Goal: Information Seeking & Learning: Find specific page/section

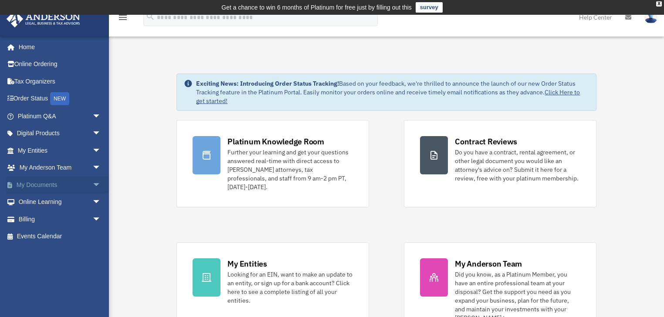
click at [44, 183] on link "My Documents arrow_drop_down" at bounding box center [60, 184] width 108 height 17
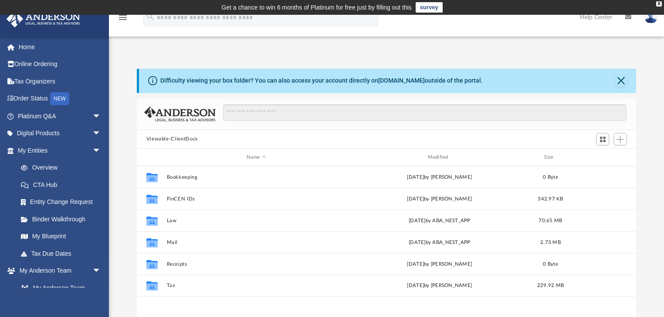
scroll to position [192, 494]
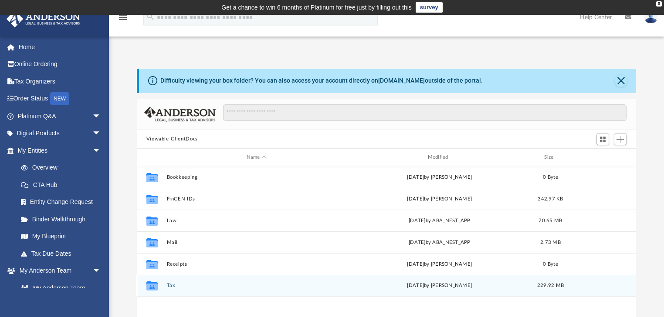
click at [231, 283] on button "Tax" at bounding box center [255, 286] width 179 height 6
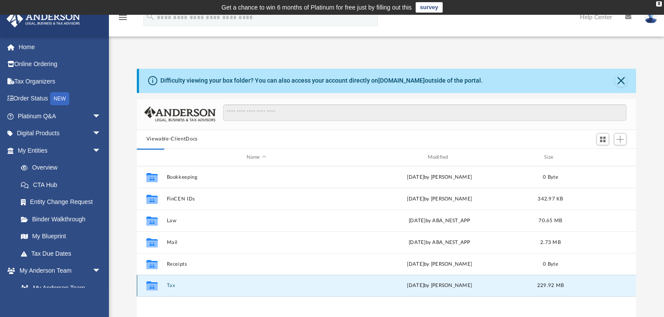
click at [233, 283] on button "Tax" at bounding box center [255, 286] width 179 height 6
click at [233, 281] on div "Collaborated Folder Tax Thu Sep 18 2025 by Alex Price 229.92 MB" at bounding box center [386, 286] width 499 height 22
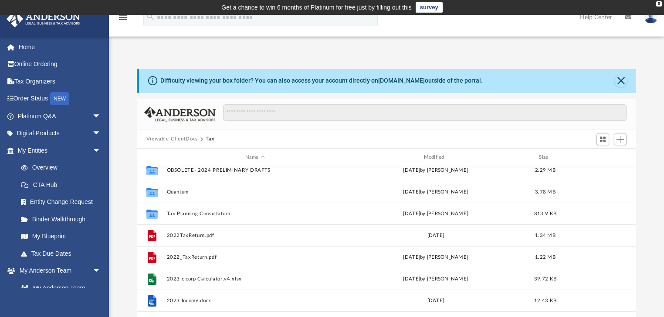
scroll to position [139, 0]
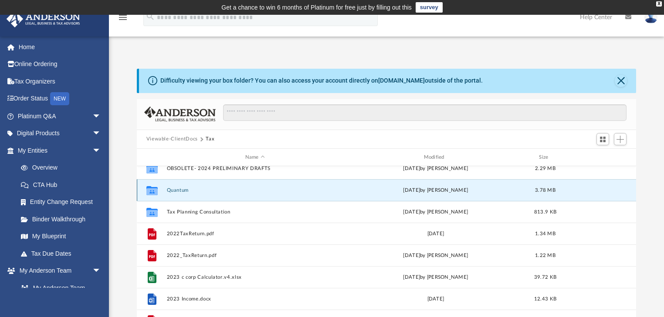
click at [187, 191] on button "Quantum" at bounding box center [254, 191] width 177 height 6
click at [187, 190] on button "Quantum" at bounding box center [254, 191] width 177 height 6
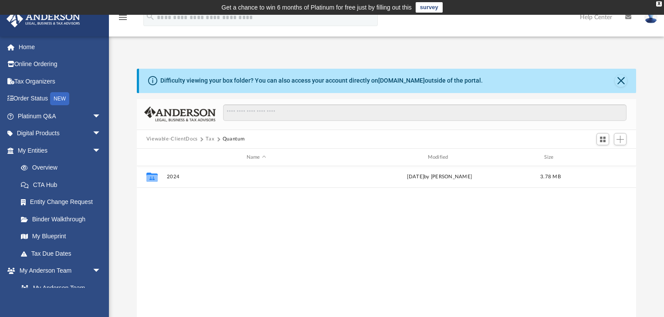
scroll to position [0, 0]
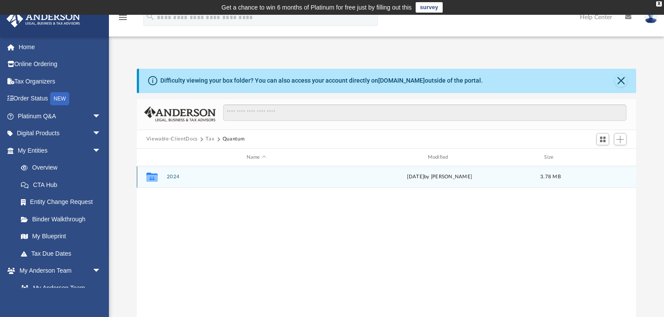
click at [177, 176] on button "2024" at bounding box center [255, 178] width 179 height 6
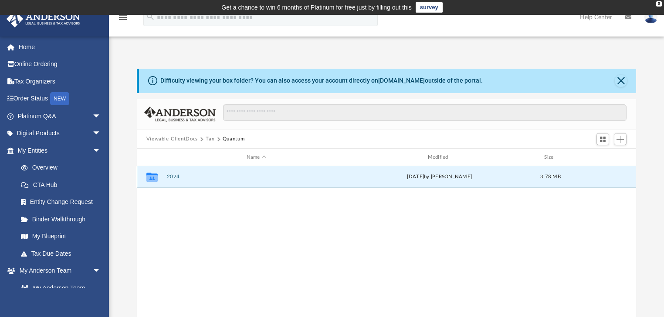
click at [177, 177] on button "2024" at bounding box center [255, 178] width 179 height 6
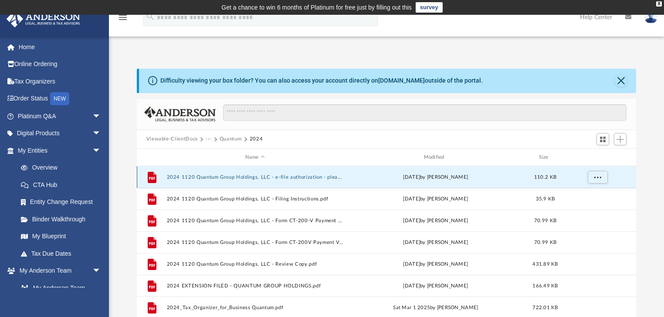
click at [215, 176] on button "2024 1120 Quantum Group Holdings, LLC - e-file authorization - please sign.pdf" at bounding box center [254, 178] width 177 height 6
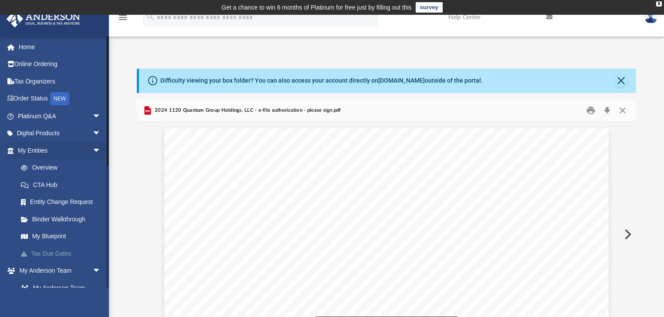
click at [57, 253] on link "Tax Due Dates" at bounding box center [63, 253] width 102 height 17
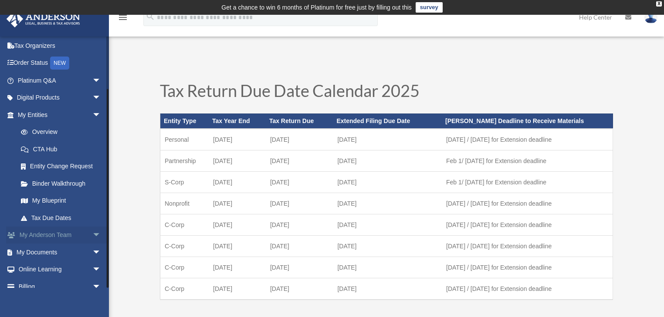
scroll to position [62, 0]
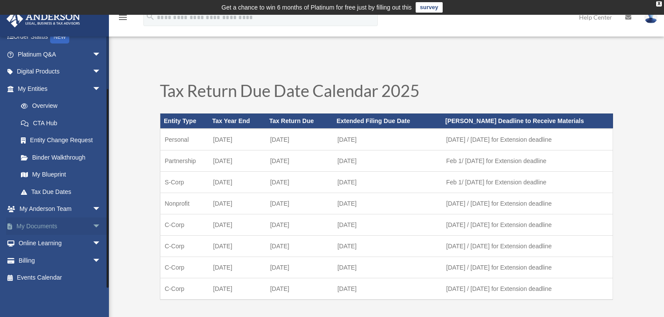
click at [59, 223] on link "My Documents arrow_drop_down" at bounding box center [60, 226] width 108 height 17
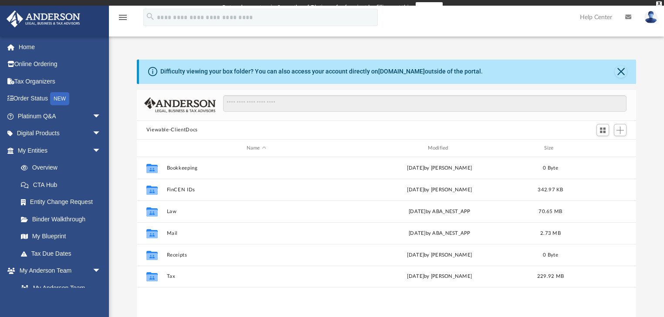
scroll to position [192, 494]
